Goal: Information Seeking & Learning: Learn about a topic

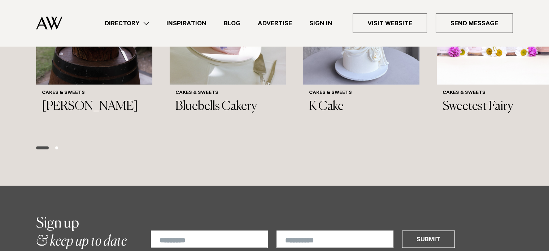
scroll to position [903, 0]
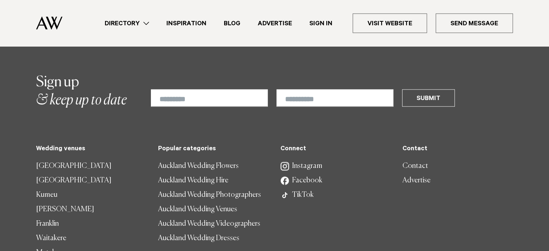
click at [195, 164] on link "Auckland Wedding Flowers" at bounding box center [213, 166] width 111 height 14
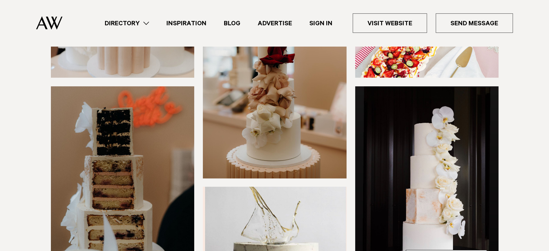
scroll to position [253, 0]
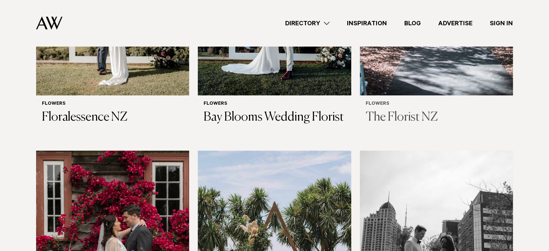
scroll to position [289, 0]
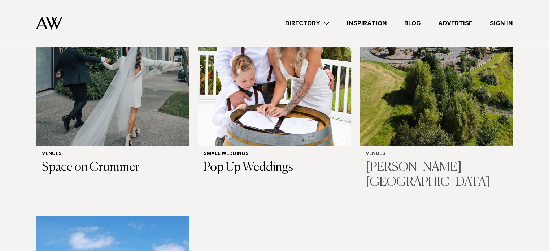
scroll to position [253, 0]
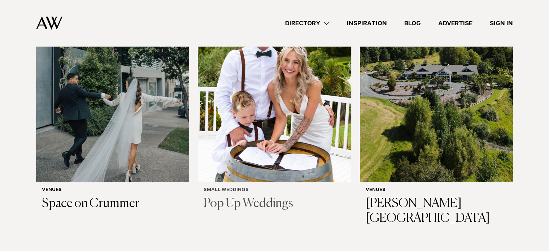
click at [261, 201] on h3 "Pop Up Weddings" at bounding box center [275, 203] width 142 height 15
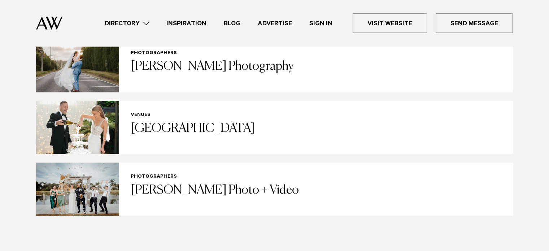
scroll to position [1192, 0]
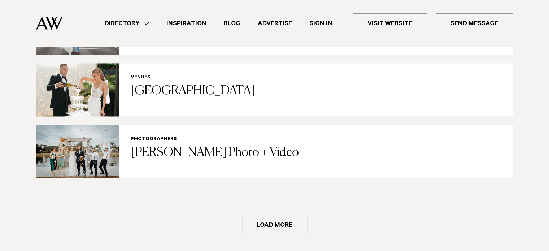
click at [284, 226] on button "Load more" at bounding box center [274, 224] width 65 height 17
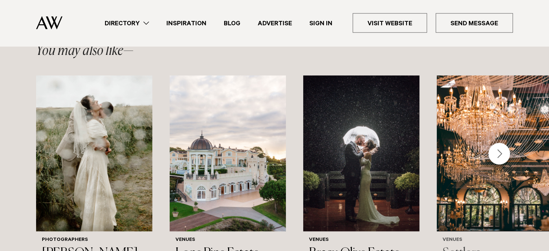
scroll to position [1481, 0]
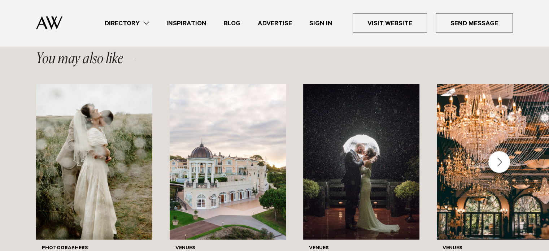
click at [506, 164] on div "Next slide" at bounding box center [500, 162] width 22 height 22
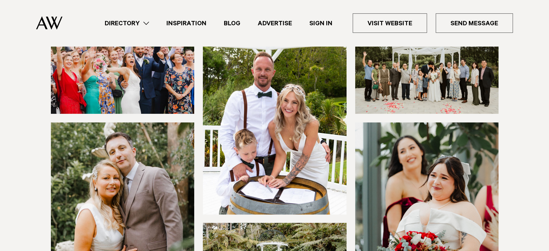
scroll to position [217, 0]
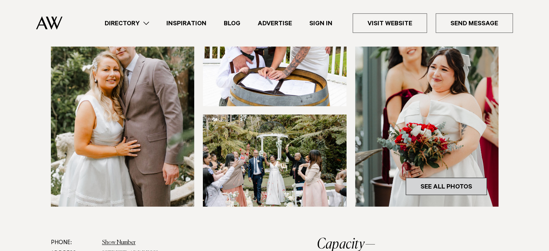
click at [465, 185] on link "See All Photos" at bounding box center [446, 186] width 81 height 17
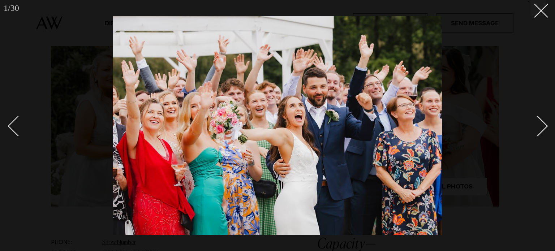
click at [544, 127] on div "Next slide" at bounding box center [537, 126] width 21 height 21
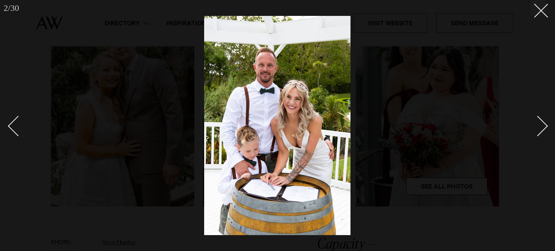
click at [544, 127] on div "Next slide" at bounding box center [537, 126] width 21 height 21
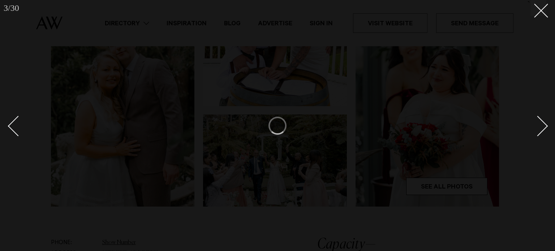
click at [544, 127] on div "Next slide" at bounding box center [537, 126] width 21 height 21
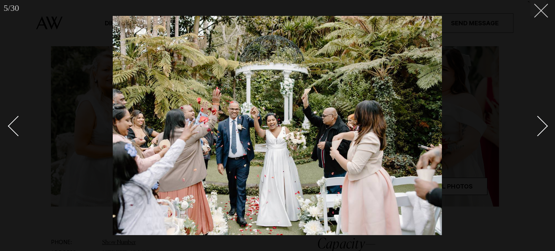
click at [545, 15] on button at bounding box center [538, 8] width 16 height 16
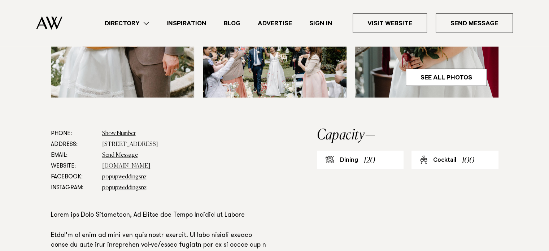
scroll to position [397, 0]
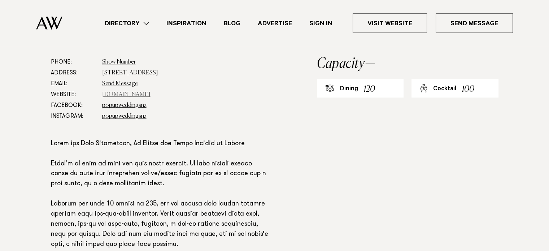
click at [151, 95] on link "www.popupweddings.co.nz" at bounding box center [126, 95] width 48 height 6
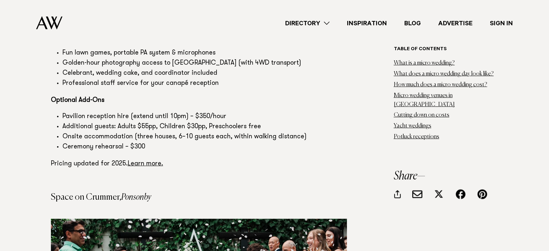
scroll to position [4478, 0]
